Goal: Task Accomplishment & Management: Use online tool/utility

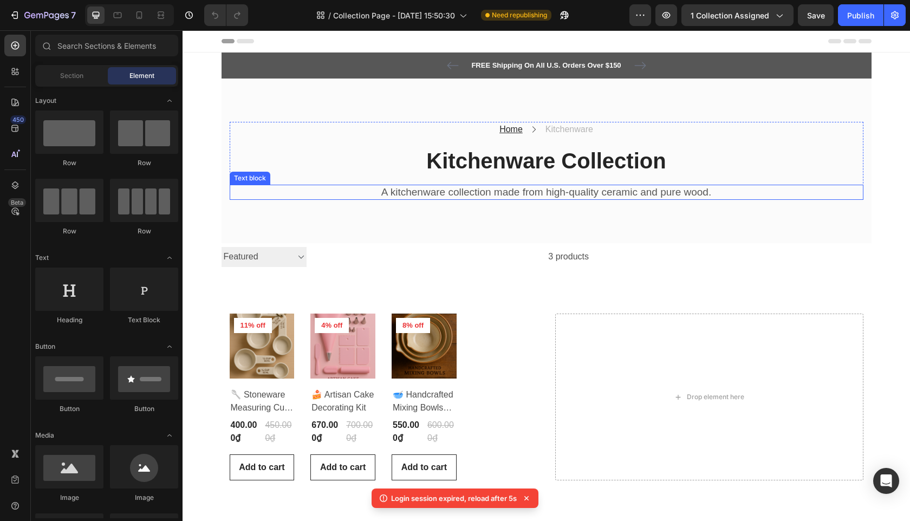
scroll to position [1, 0]
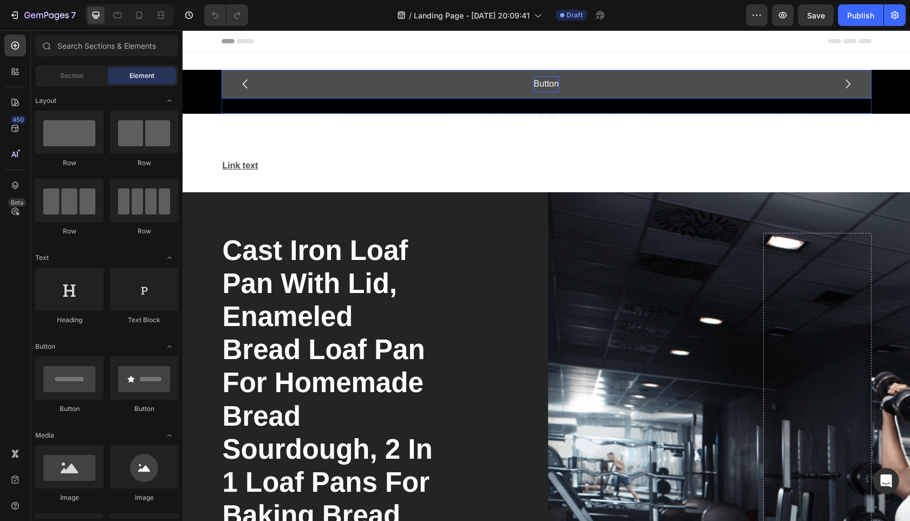
click at [555, 87] on p "Button" at bounding box center [546, 84] width 25 height 16
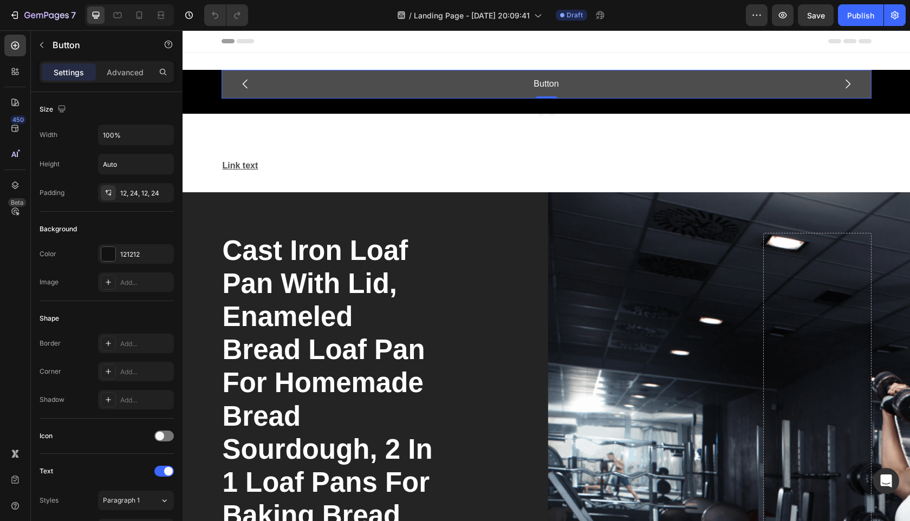
click at [681, 90] on button "Button" at bounding box center [547, 84] width 650 height 29
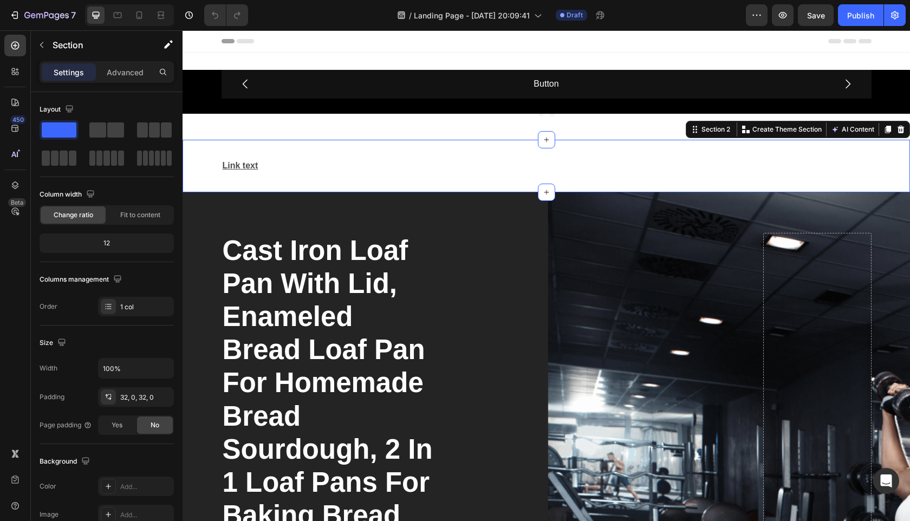
drag, startPoint x: 590, startPoint y: 175, endPoint x: 597, endPoint y: 173, distance: 7.4
click at [590, 175] on div "Link text Text Block Section 2 Create Theme Section AI Content Write with GemAI…" at bounding box center [546, 166] width 727 height 53
click at [805, 131] on p "Create Theme Section" at bounding box center [786, 130] width 69 height 10
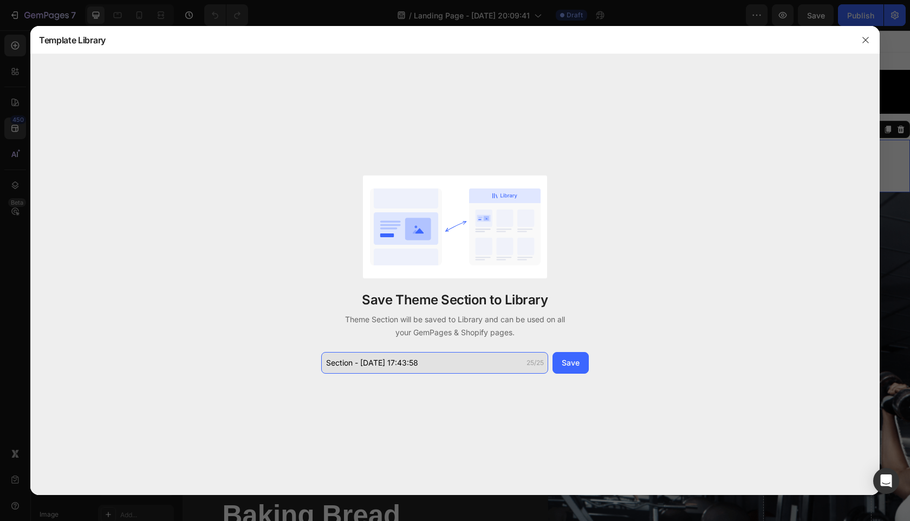
click at [394, 366] on input "Section - [DATE] 17:43:58" at bounding box center [434, 363] width 227 height 22
click at [394, 363] on input "Section - [DATE] 17:43:58" at bounding box center [434, 363] width 227 height 22
